Goal: Information Seeking & Learning: Learn about a topic

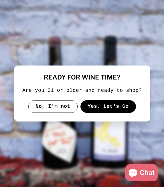
click at [110, 106] on button "Yes, Let's Go" at bounding box center [108, 106] width 56 height 13
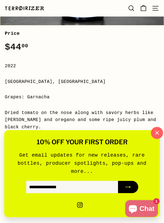
click at [158, 130] on button ""Close (esc)"" at bounding box center [157, 133] width 12 height 12
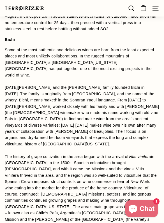
scroll to position [652, 0]
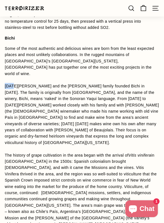
click at [8, 46] on span "Some of the most authentic and delicious wines are born from the least expected…" at bounding box center [80, 61] width 150 height 30
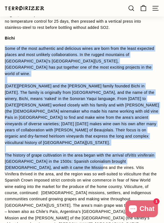
copy p "Lore ip dol sita consectet adi elitseddo eiusm tem inci utla etd magna aliquaen…"
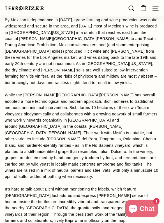
scroll to position [871, 0]
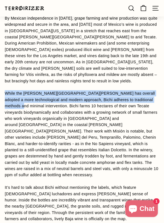
copy span "While the [PERSON_NAME][GEOGRAPHIC_DATA][PERSON_NAME] has overall adopted a mor…"
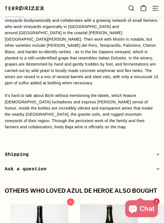
scroll to position [963, 0]
click at [120, 94] on span "It’s hard to talk about Bichi without mentioning the labels, which feature [DEM…" at bounding box center [79, 112] width 148 height 36
click at [122, 94] on span "It’s hard to talk about Bichi without mentioning the labels, which feature [DEM…" at bounding box center [79, 112] width 148 height 36
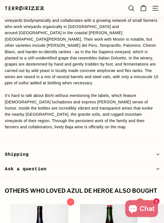
click at [124, 94] on span "It’s hard to talk about Bichi without mentioning the labels, which feature [DEM…" at bounding box center [79, 112] width 148 height 36
click at [116, 93] on span "It’s hard to talk about Bichi without mentioning the labels, which feature [DEM…" at bounding box center [79, 111] width 148 height 36
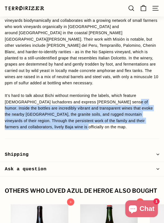
drag, startPoint x: 115, startPoint y: 60, endPoint x: 139, endPoint y: 89, distance: 37.7
copy span "the bottles are incredibly vibrant and transparent wines that evoke the nearby …"
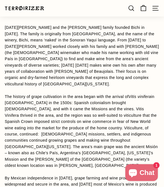
scroll to position [645, 0]
